Goal: Task Accomplishment & Management: Manage account settings

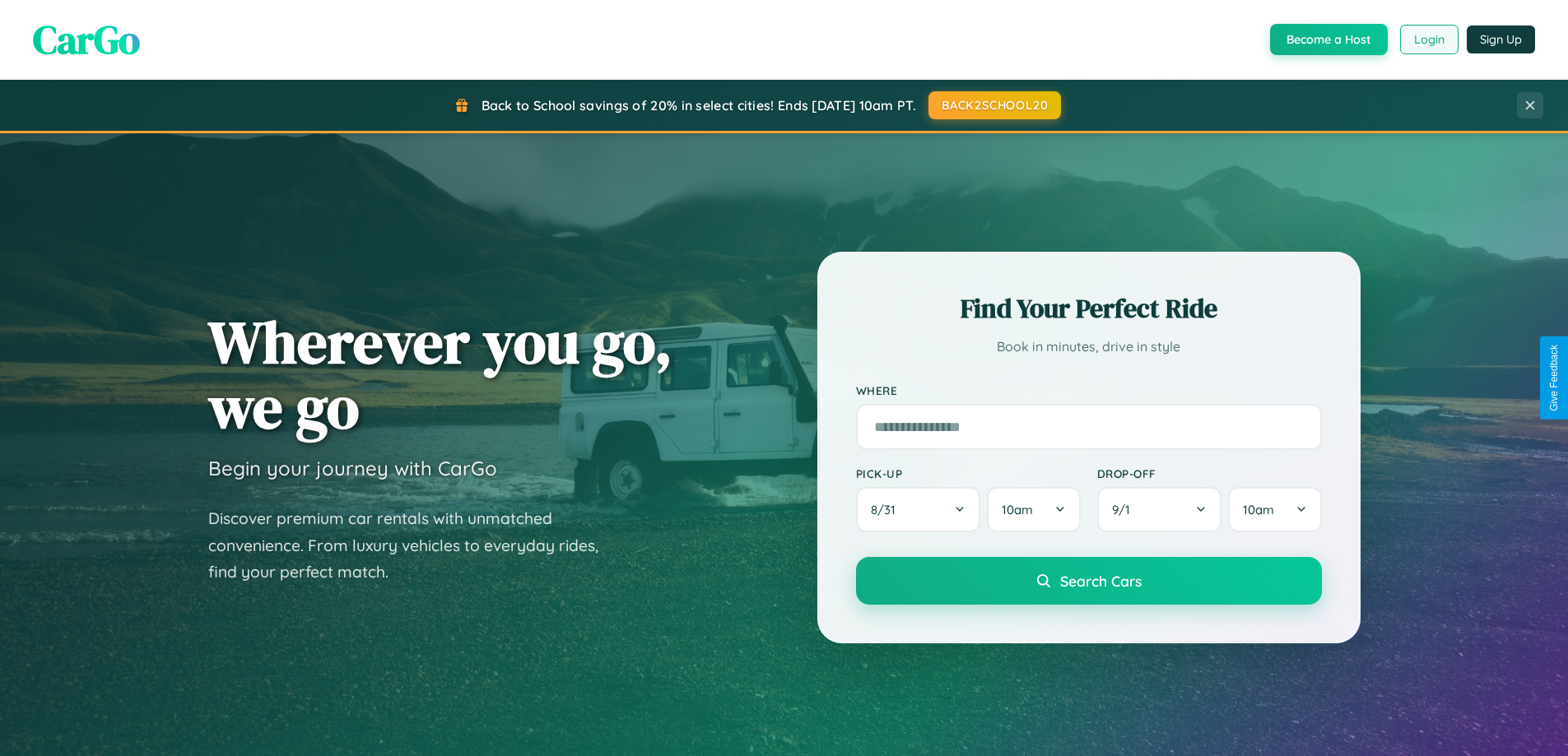
click at [1428, 39] on button "Login" at bounding box center [1429, 39] width 59 height 30
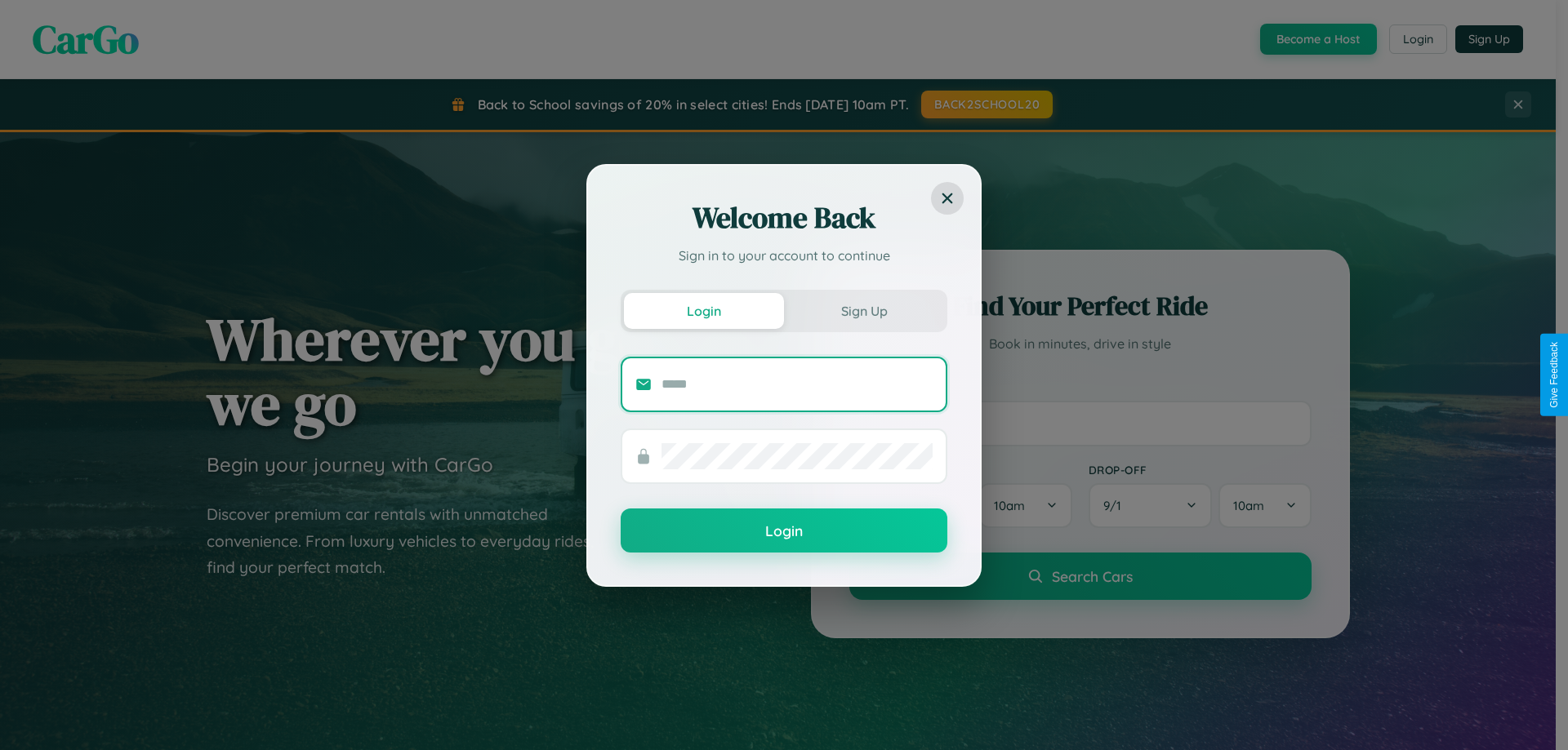
click at [797, 384] on input "text" at bounding box center [797, 385] width 272 height 26
type input "**********"
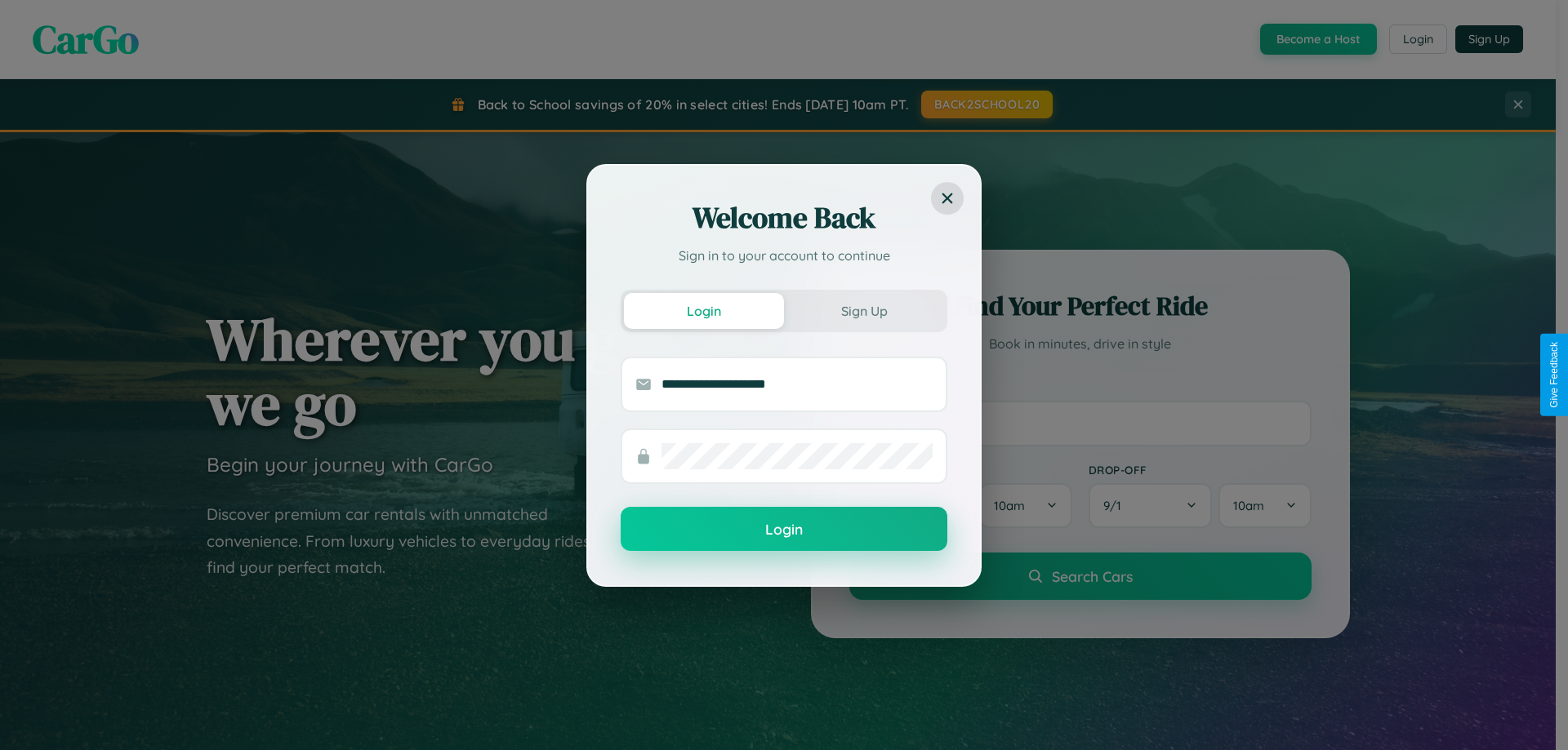
click at [784, 530] on button "Login" at bounding box center [784, 529] width 326 height 44
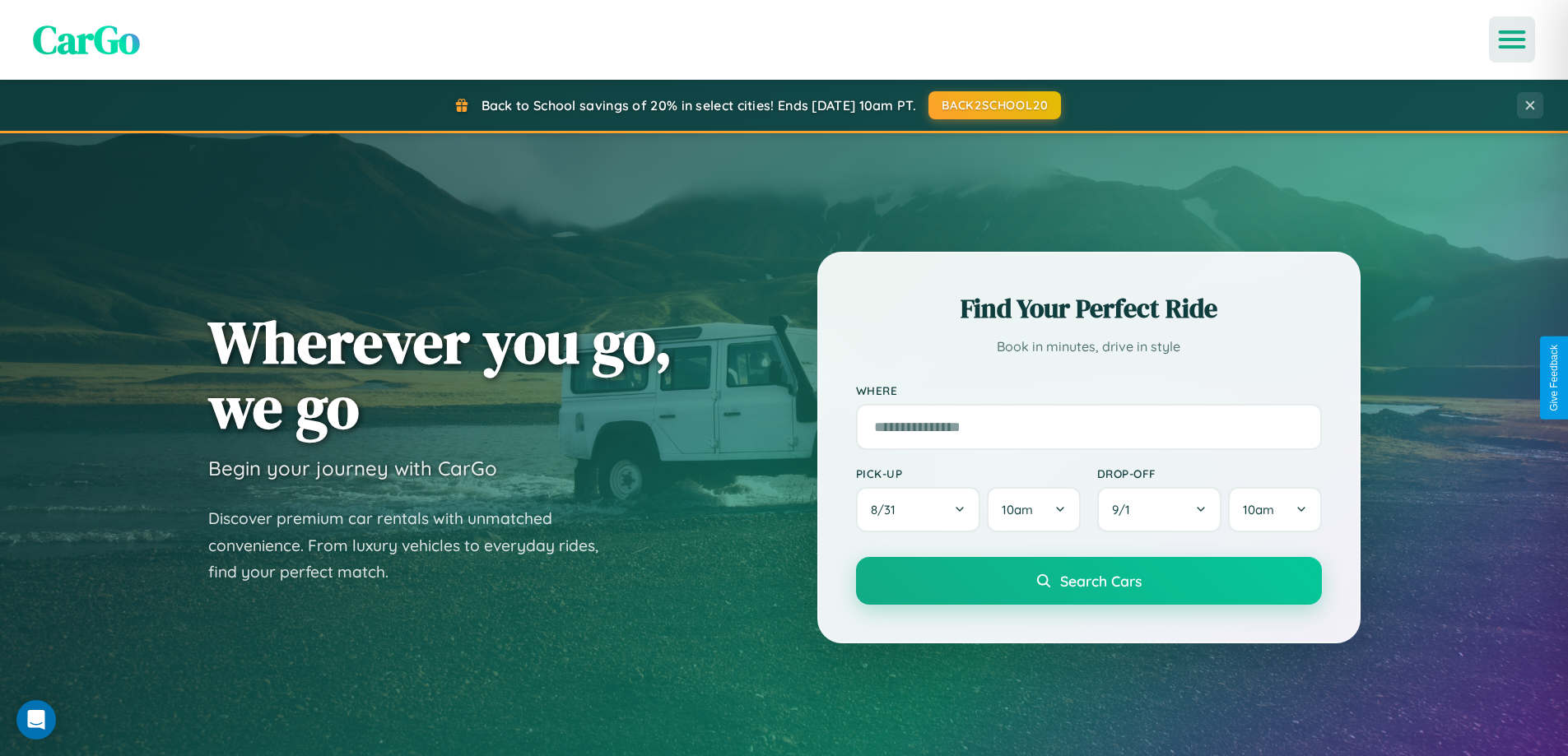
click at [1513, 39] on icon "Open menu" at bounding box center [1512, 39] width 24 height 15
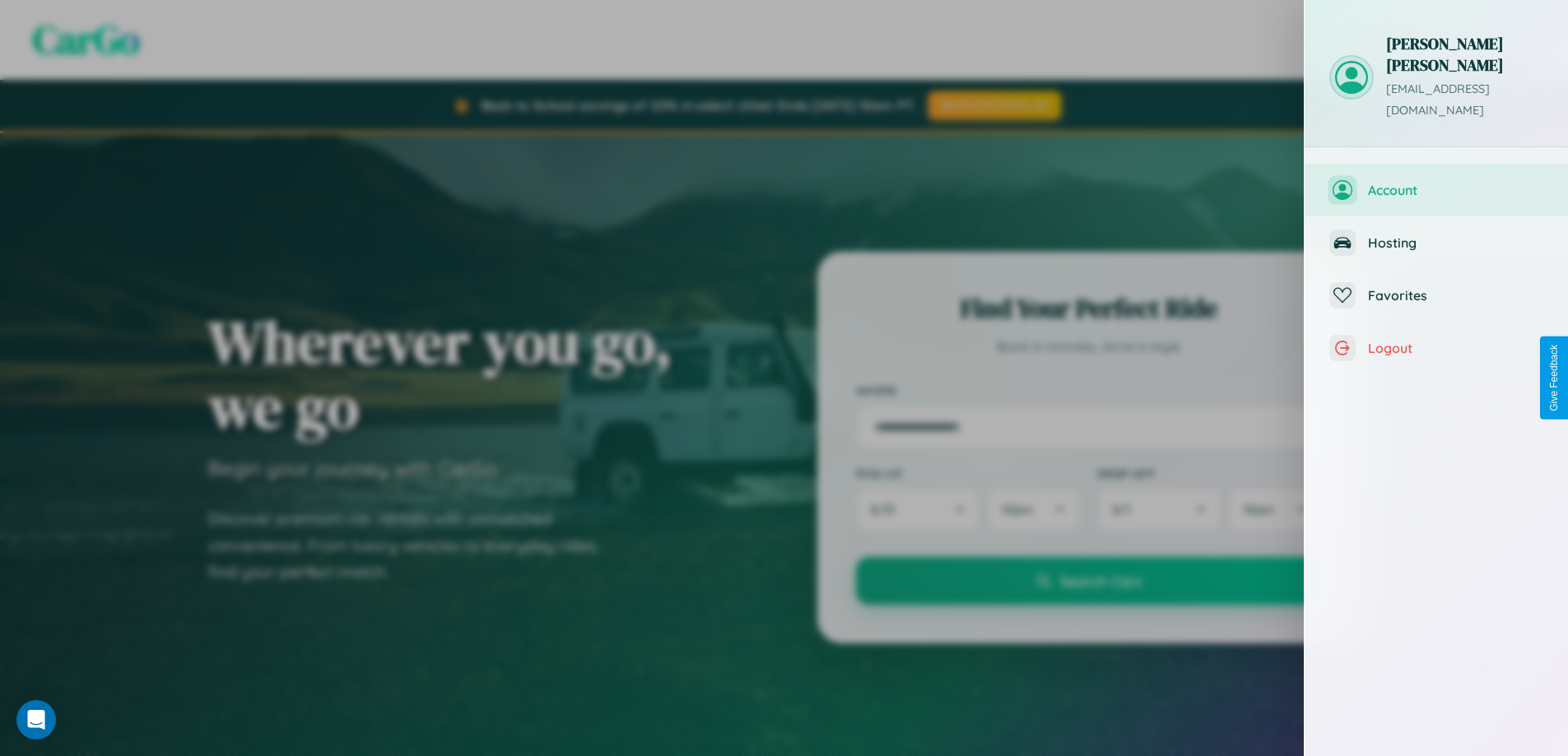
click at [1436, 182] on span "Account" at bounding box center [1456, 189] width 175 height 17
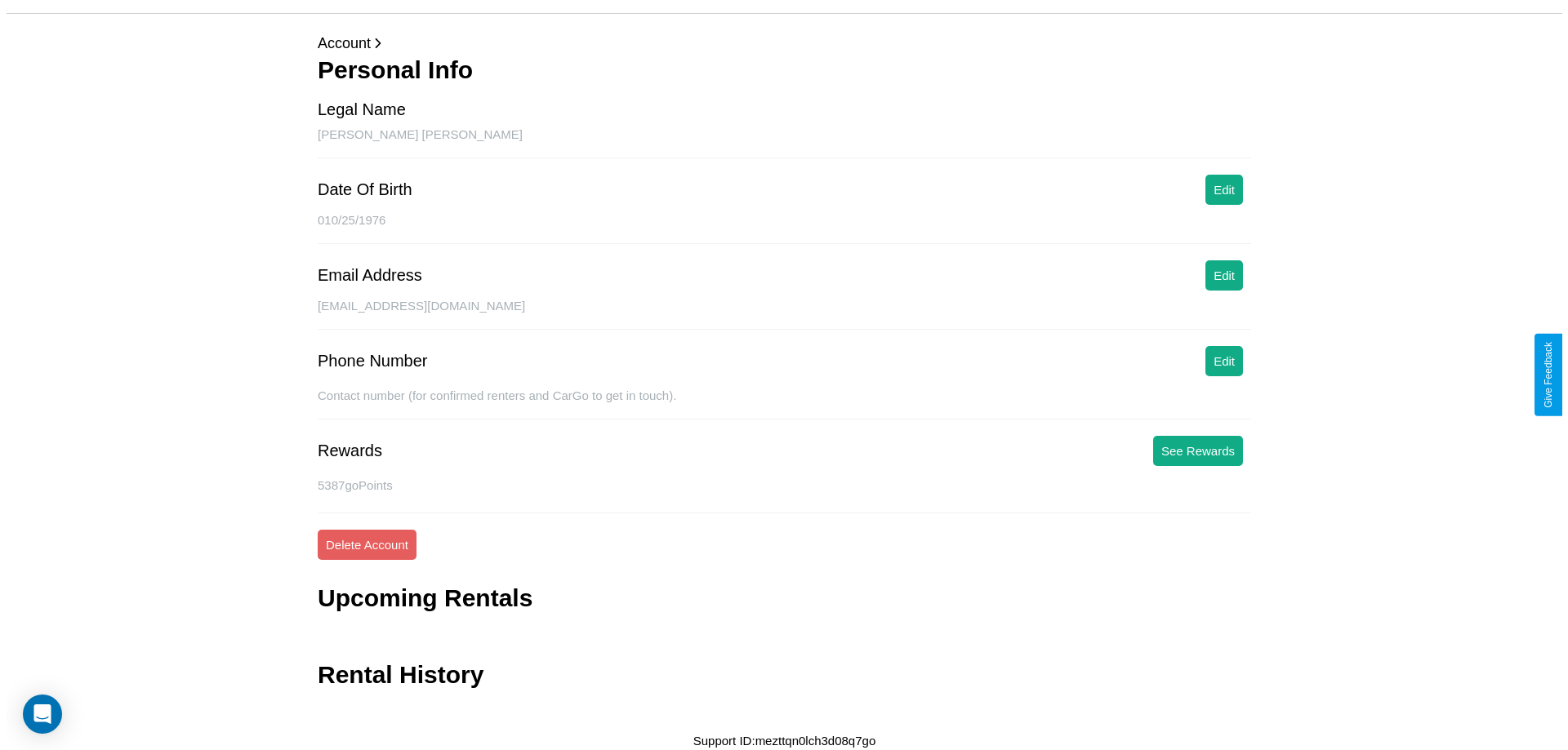
scroll to position [53, 0]
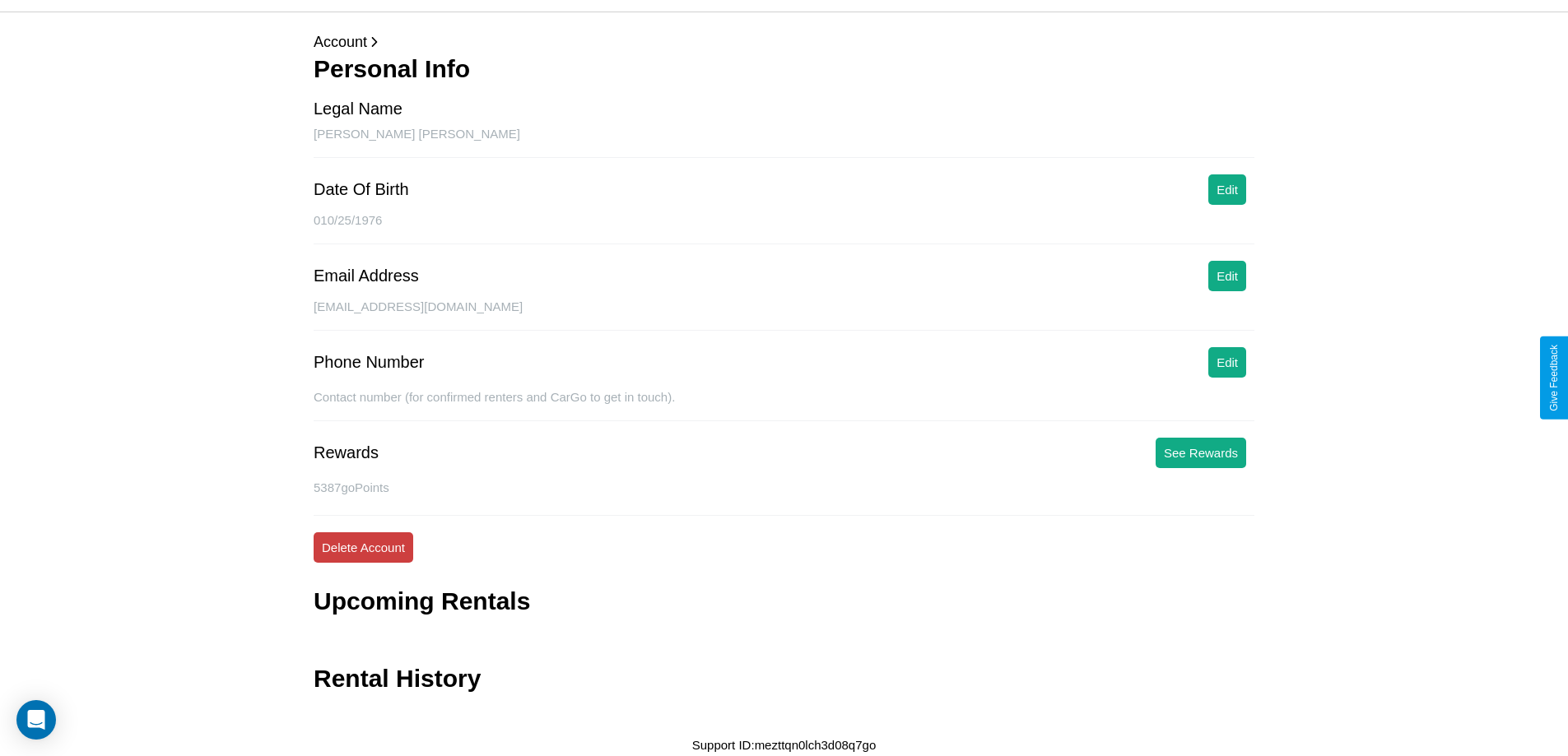
click at [363, 547] on button "Delete Account" at bounding box center [363, 547] width 100 height 31
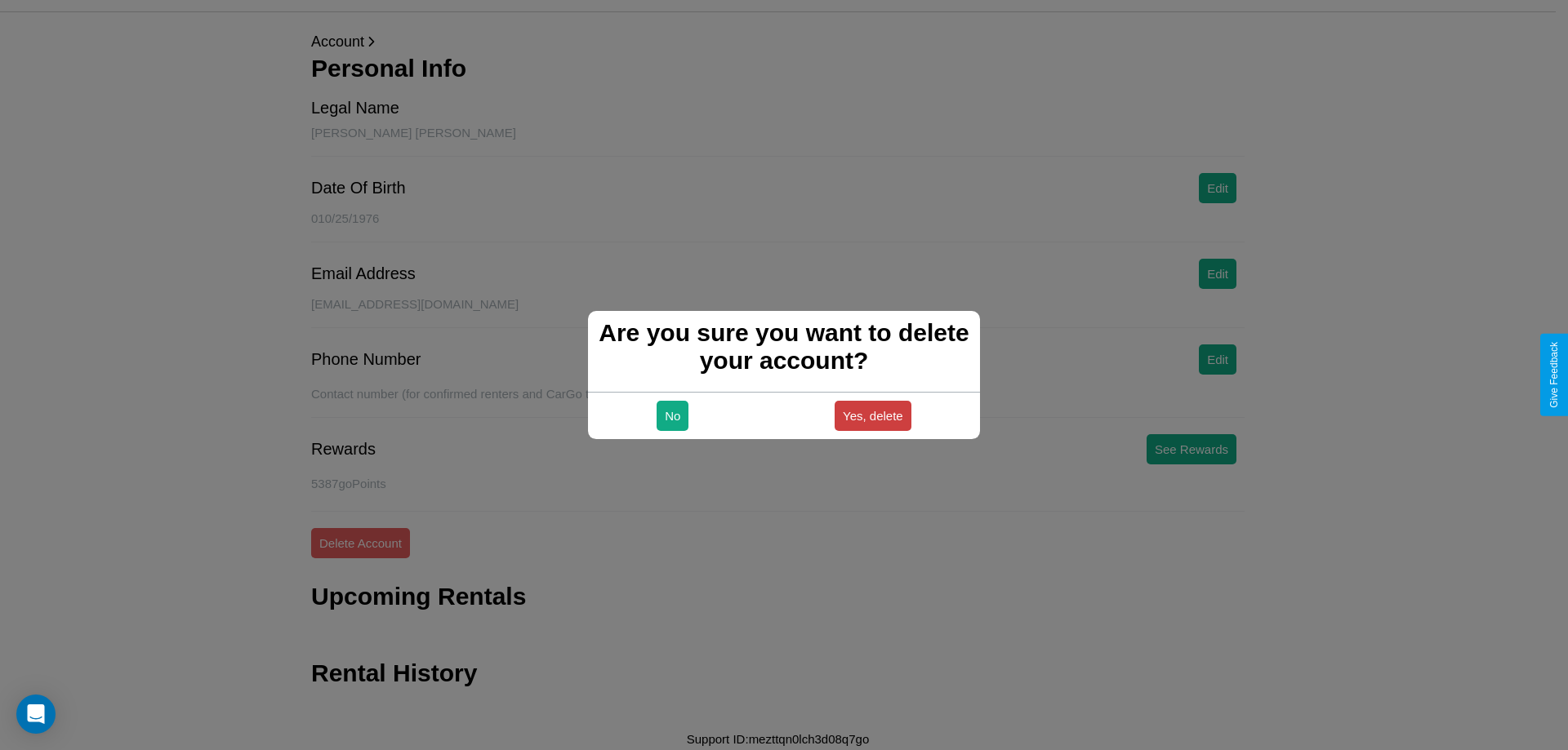
click at [872, 416] on button "Yes, delete" at bounding box center [873, 416] width 77 height 30
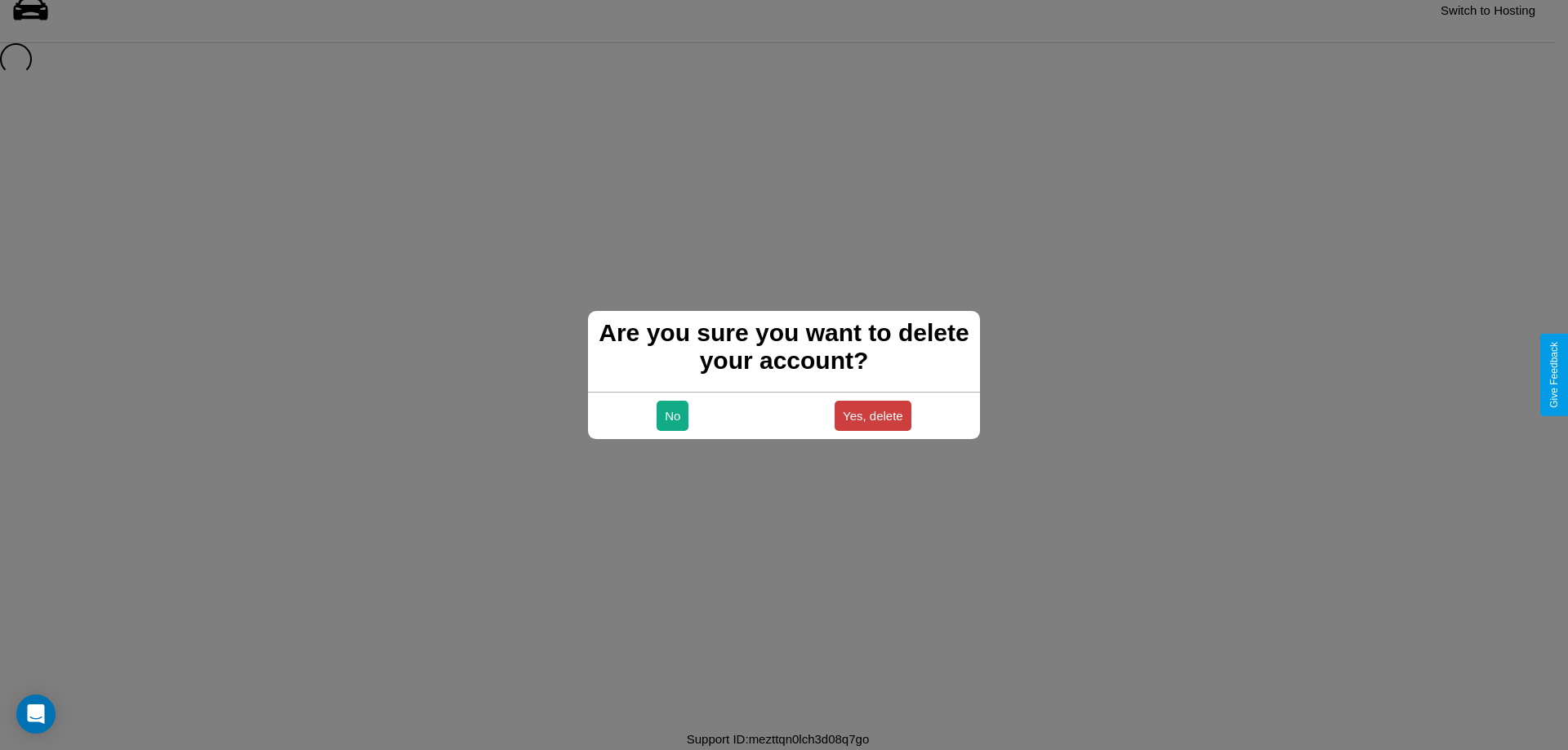
scroll to position [22, 0]
